Goal: Task Accomplishment & Management: Complete application form

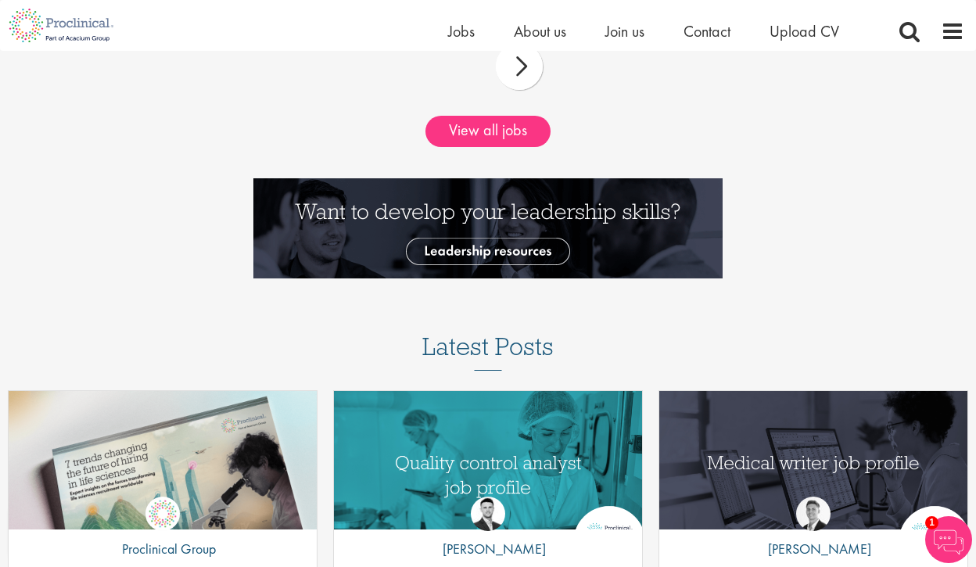
scroll to position [1714, 0]
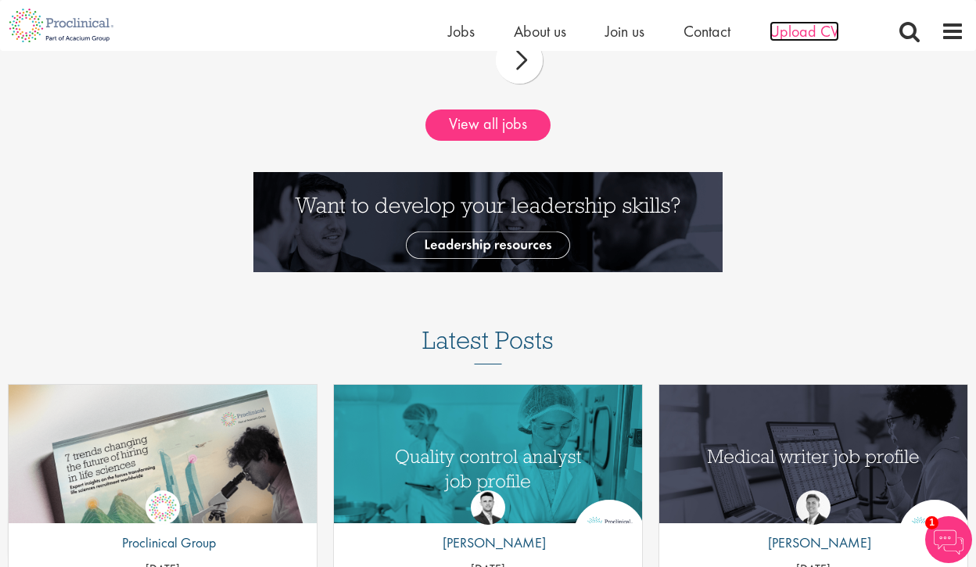
click at [797, 39] on span "Upload CV" at bounding box center [805, 31] width 70 height 20
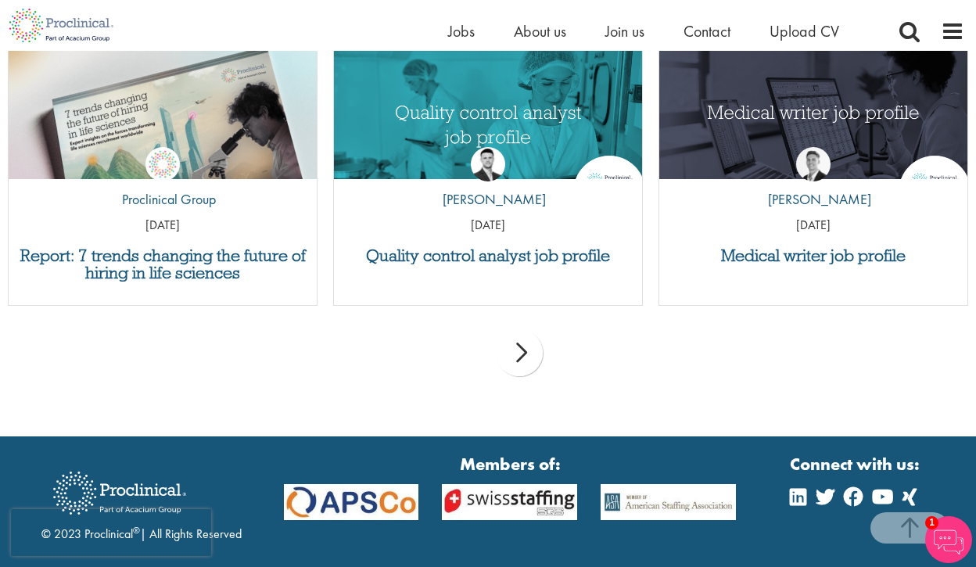
scroll to position [1708, 0]
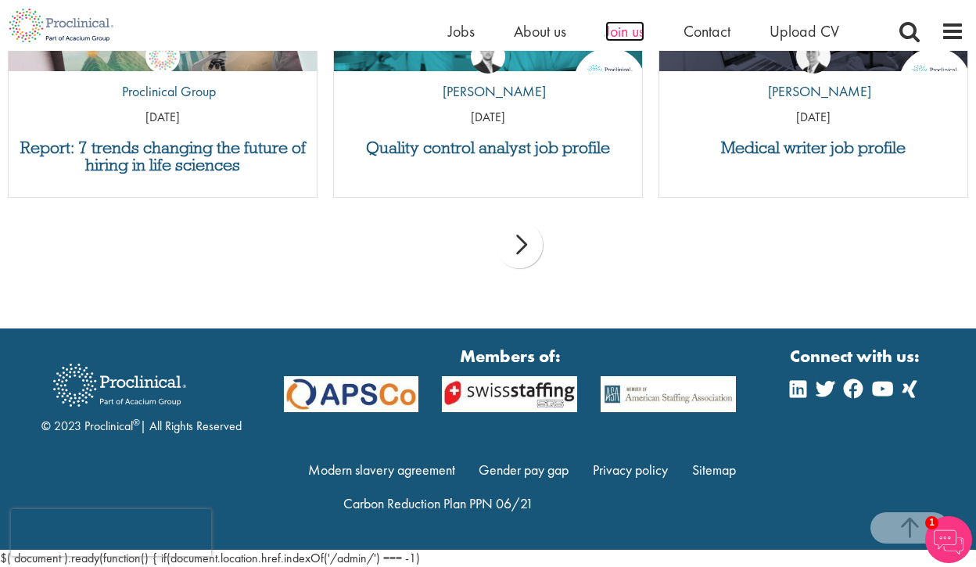
click at [627, 33] on span "Join us" at bounding box center [625, 31] width 39 height 20
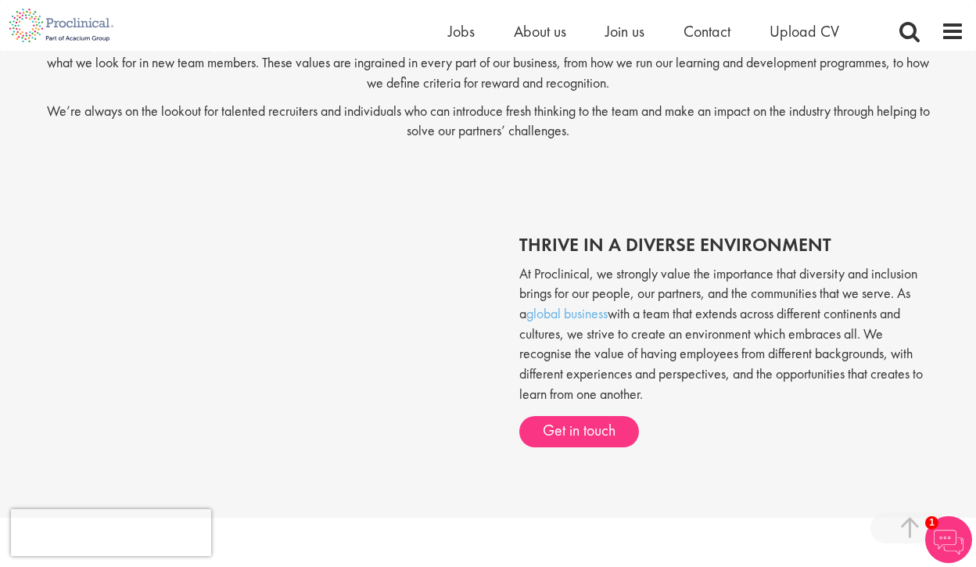
scroll to position [429, 0]
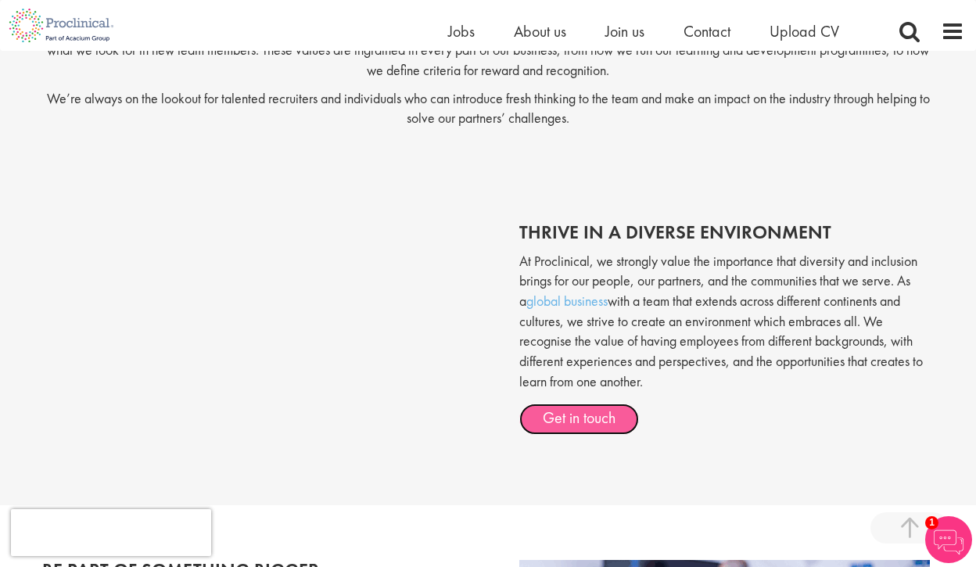
click at [566, 415] on link "Get in touch" at bounding box center [580, 419] width 120 height 31
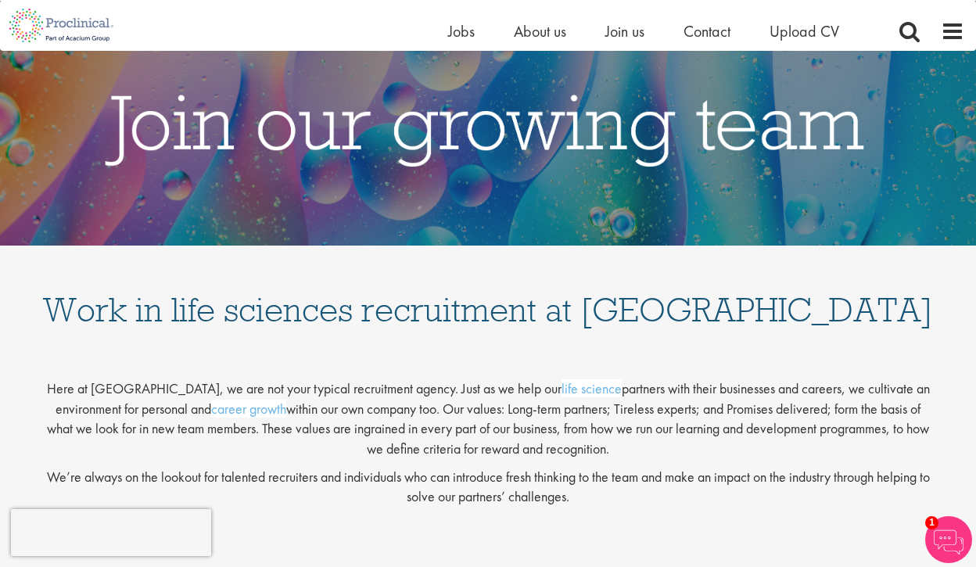
scroll to position [48, 0]
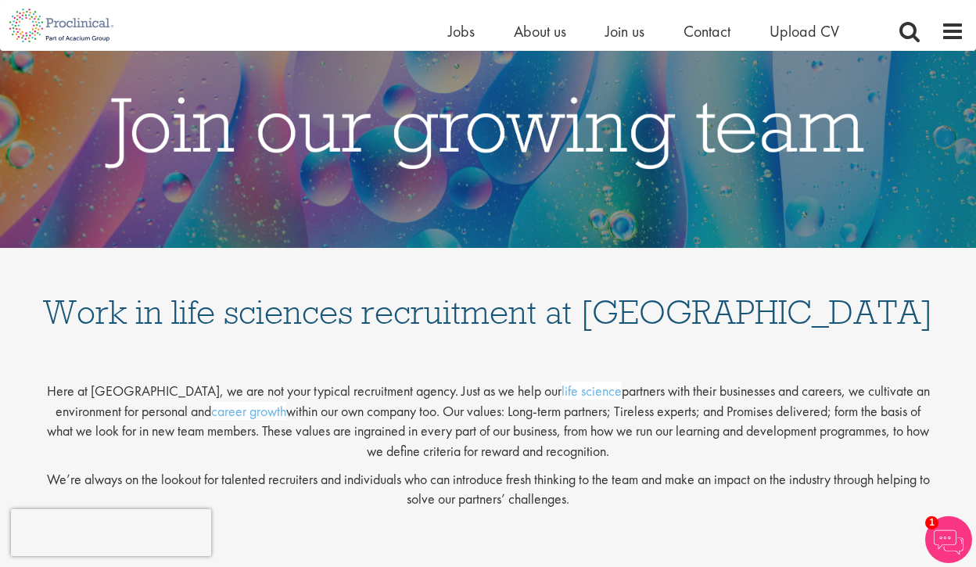
click at [955, 536] on img at bounding box center [949, 539] width 47 height 47
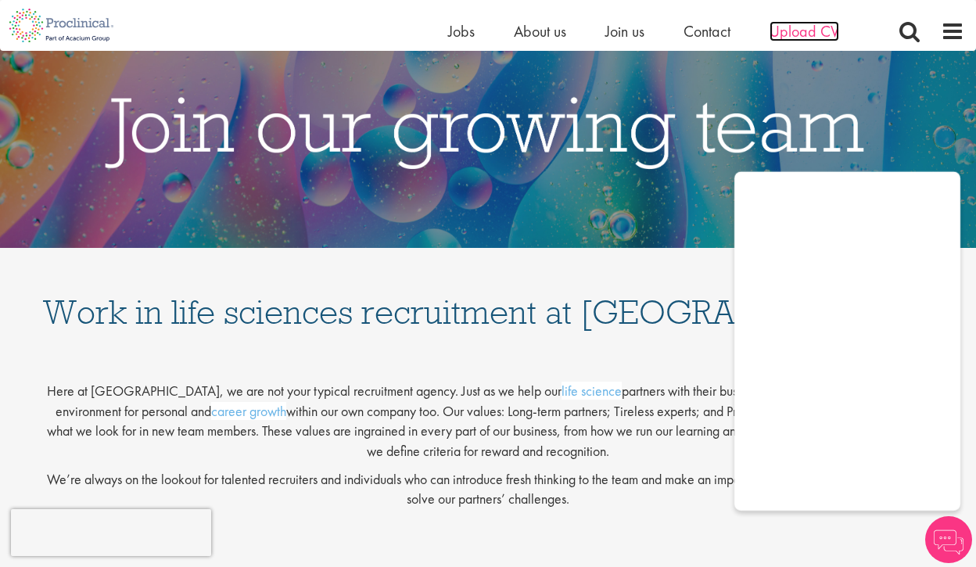
click at [818, 24] on span "Upload CV" at bounding box center [805, 31] width 70 height 20
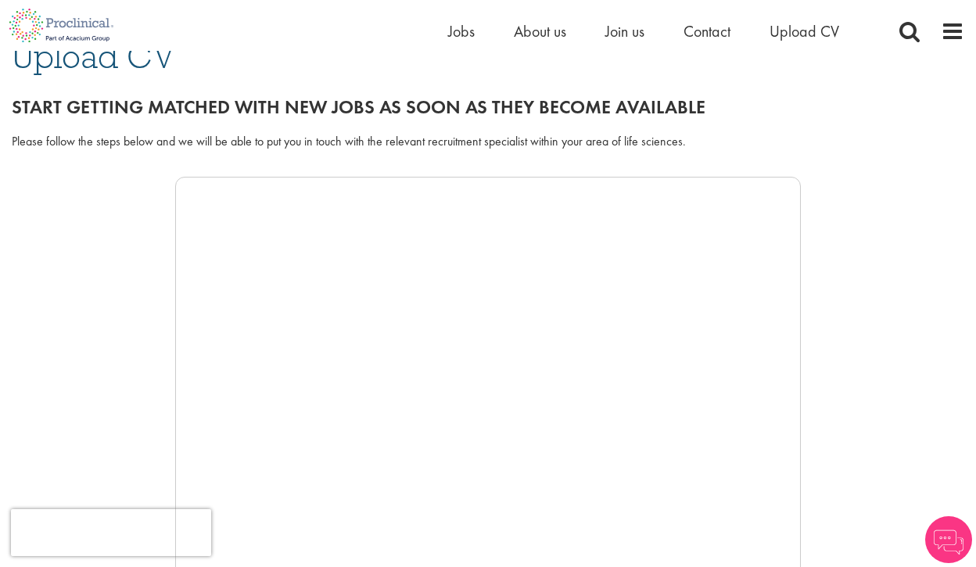
scroll to position [146, 0]
